Goal: Information Seeking & Learning: Understand process/instructions

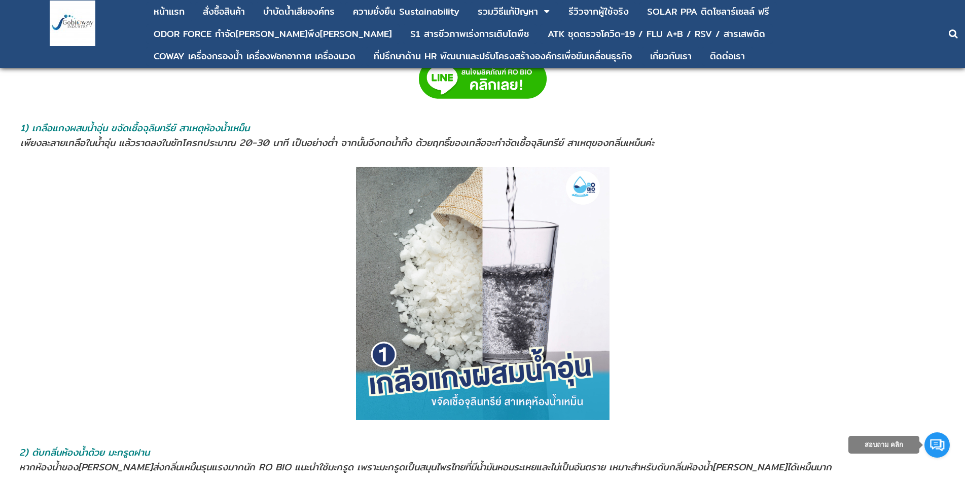
scroll to position [777, 0]
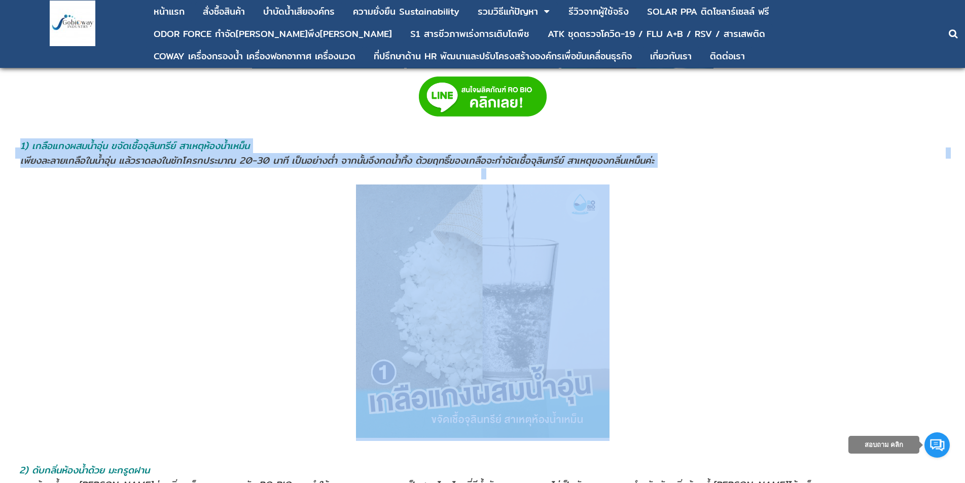
drag, startPoint x: 15, startPoint y: 157, endPoint x: 115, endPoint y: 187, distance: 104.4
click at [128, 197] on p at bounding box center [482, 313] width 935 height 257
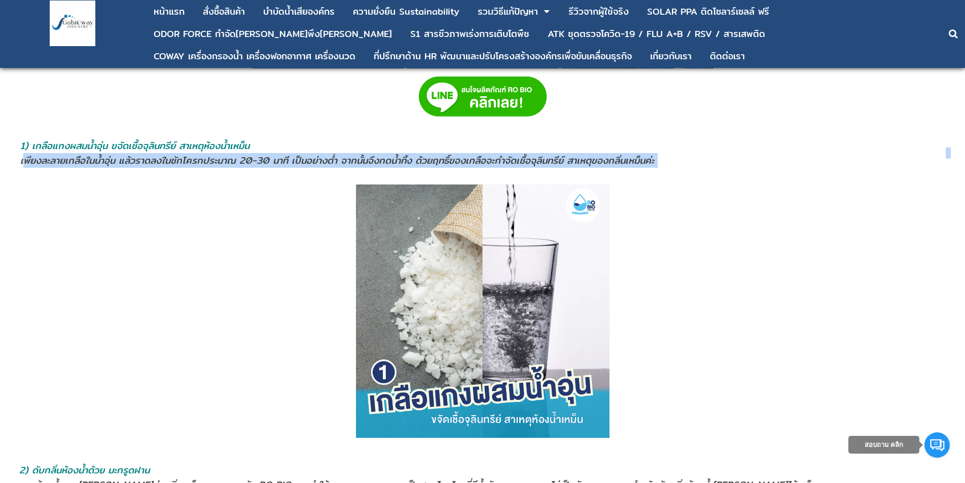
drag, startPoint x: 24, startPoint y: 162, endPoint x: 83, endPoint y: 173, distance: 60.0
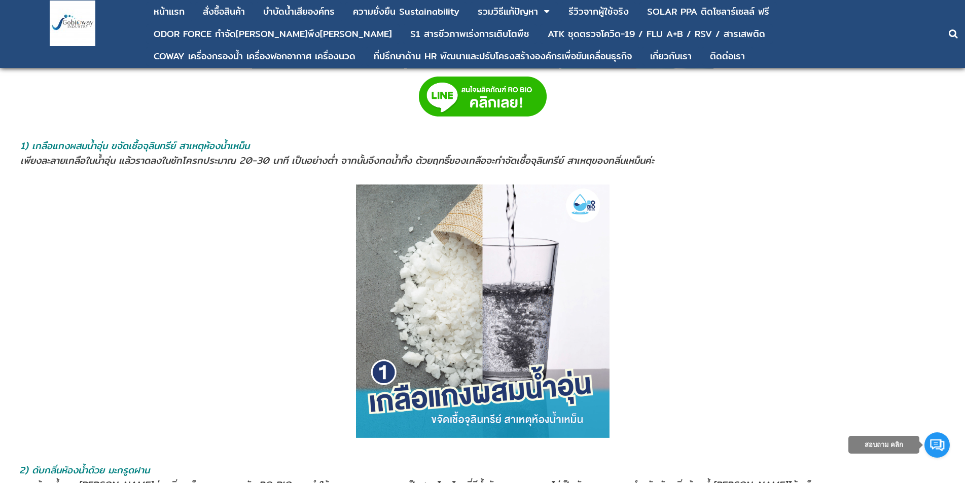
click at [21, 164] on span "เพียงละลายเกลือในน้ำอุ่น แล้วราดลงในชักโครกประมาณ 20-30 นาที เป็นอย่างตํ่า จากน…" at bounding box center [337, 160] width 634 height 15
click at [26, 165] on span "เพียงละลายเกลือในน้ำอุ่น แล้วราดลงในชักโครกประมาณ 20-30 นาที เป็นอย่างตํ่า จากน…" at bounding box center [337, 160] width 634 height 15
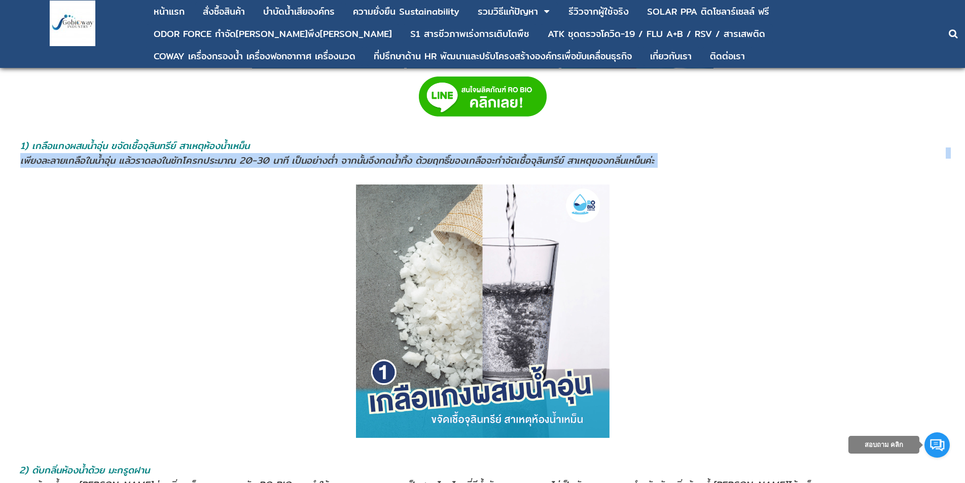
drag, startPoint x: 20, startPoint y: 163, endPoint x: 205, endPoint y: 172, distance: 185.2
click at [265, 162] on span "เพียงละลายเกลือในน้ำอุ่น แล้วราดลงในชักโครกประมาณ 20-30 นาที เป็นอย่างตํ่า จากน…" at bounding box center [337, 160] width 634 height 15
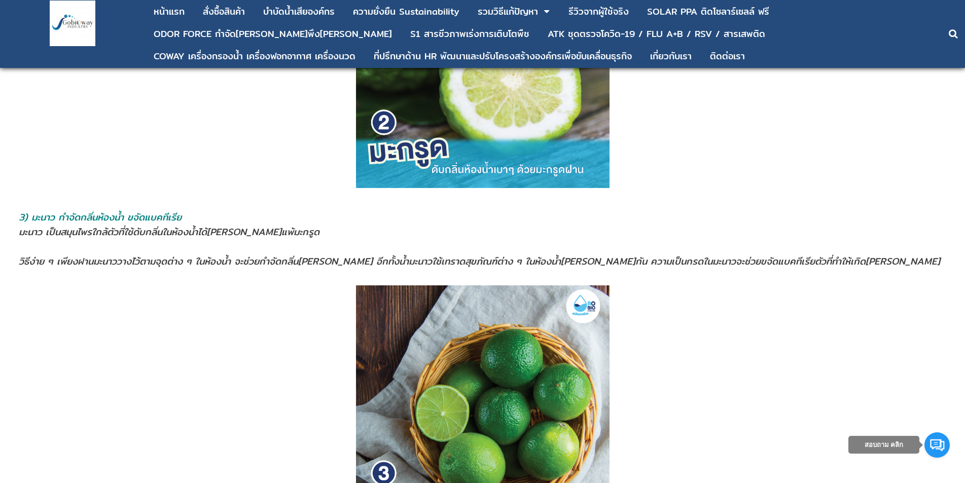
scroll to position [1352, 0]
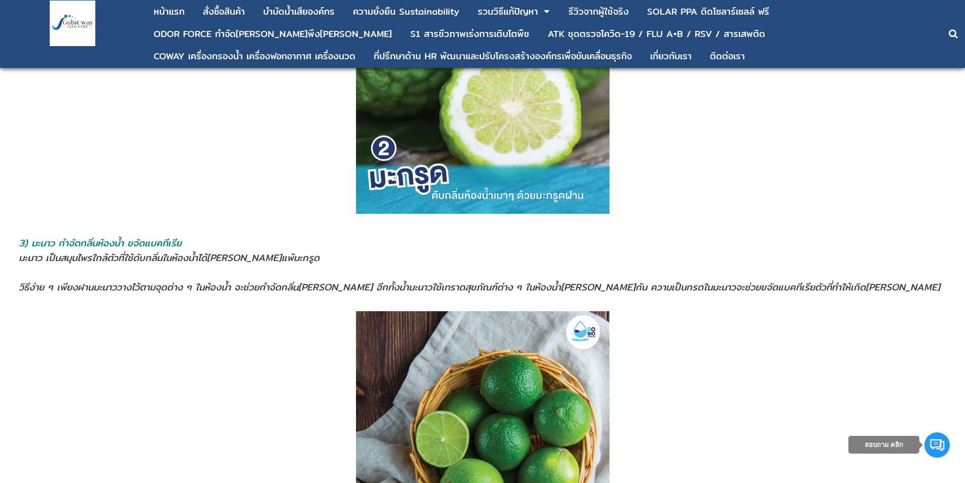
drag, startPoint x: 205, startPoint y: 219, endPoint x: 146, endPoint y: 361, distance: 153.6
drag, startPoint x: 414, startPoint y: 282, endPoint x: 457, endPoint y: 287, distance: 42.8
click at [457, 287] on span "วิธีง่าย ๆ เพียงฝานมะนาววางไว้ตามจุดต่าง ๆ ในห้องนํ้า จะช่วยกำจัดกลิ่น[PERSON_N…" at bounding box center [479, 287] width 921 height 15
click at [448, 270] on address at bounding box center [482, 272] width 927 height 15
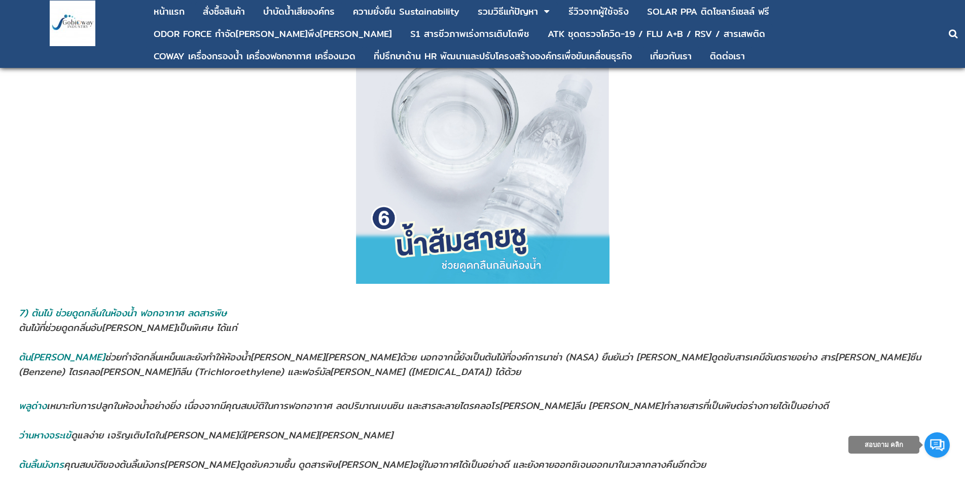
scroll to position [2872, 0]
